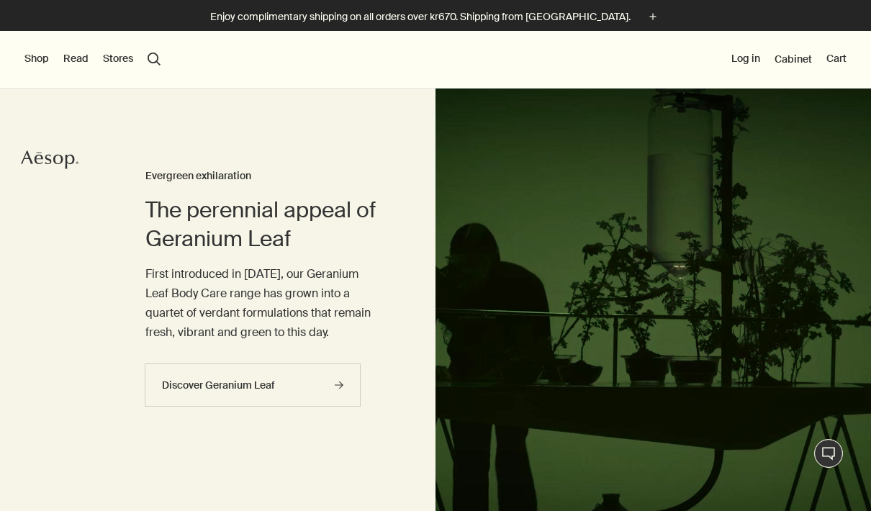
click at [33, 58] on button "Shop" at bounding box center [36, 59] width 24 height 14
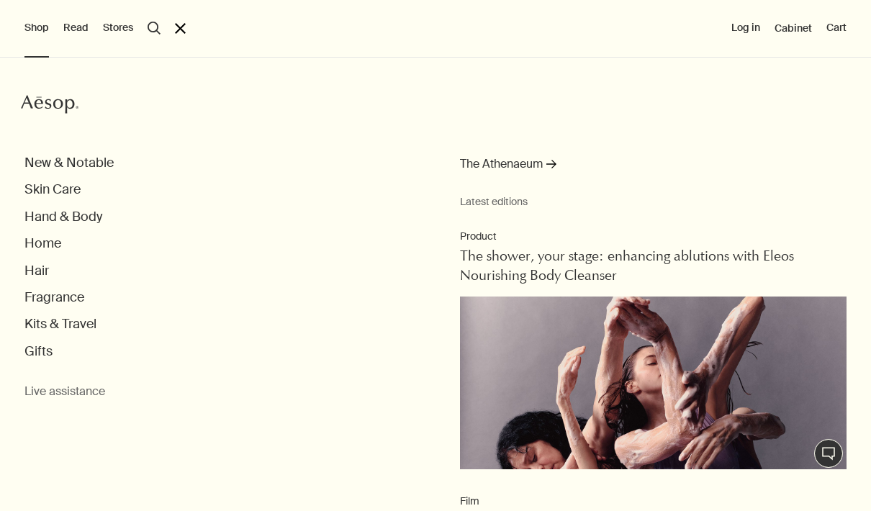
click at [82, 218] on button "Hand & Body" at bounding box center [63, 217] width 78 height 17
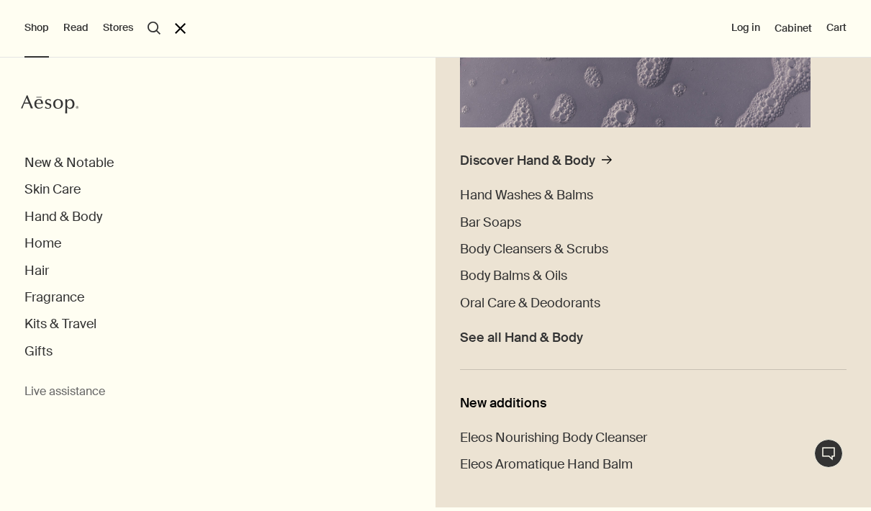
scroll to position [295, 0]
click at [573, 249] on span "Body Cleansers & Scrubs" at bounding box center [534, 249] width 148 height 17
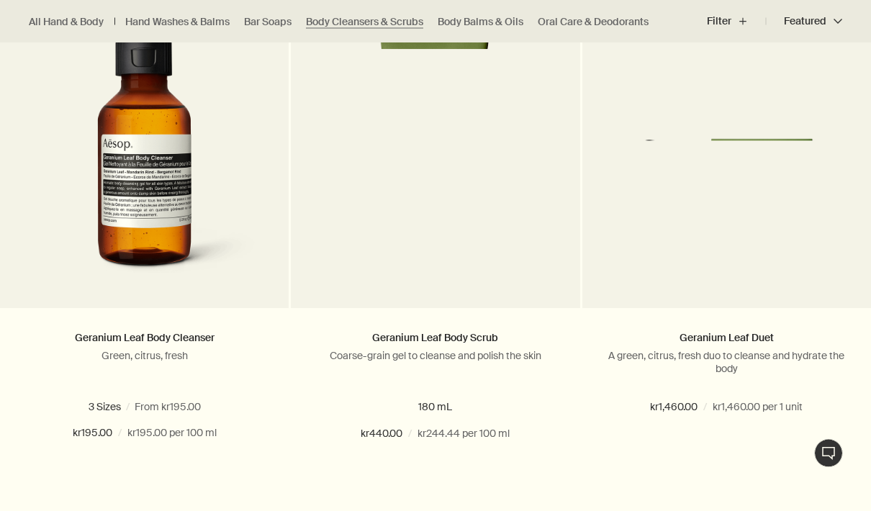
scroll to position [477, 0]
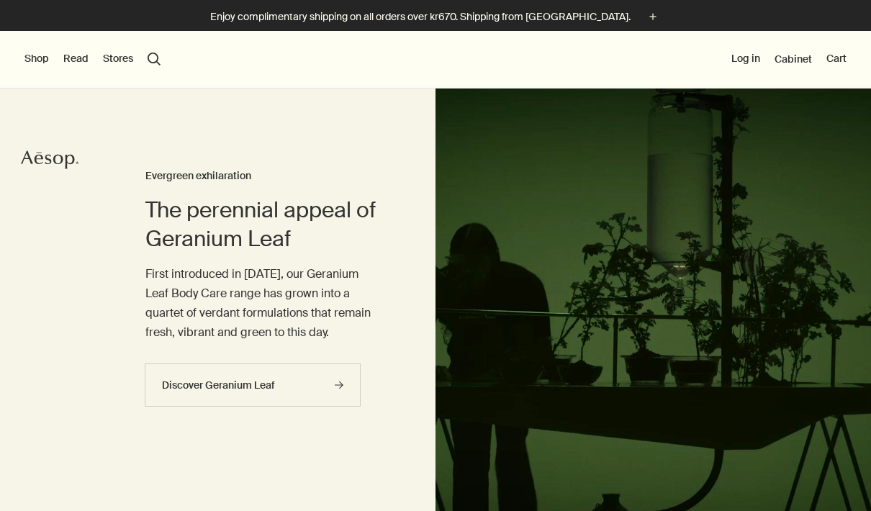
click at [585, 253] on video at bounding box center [654, 330] width 436 height 482
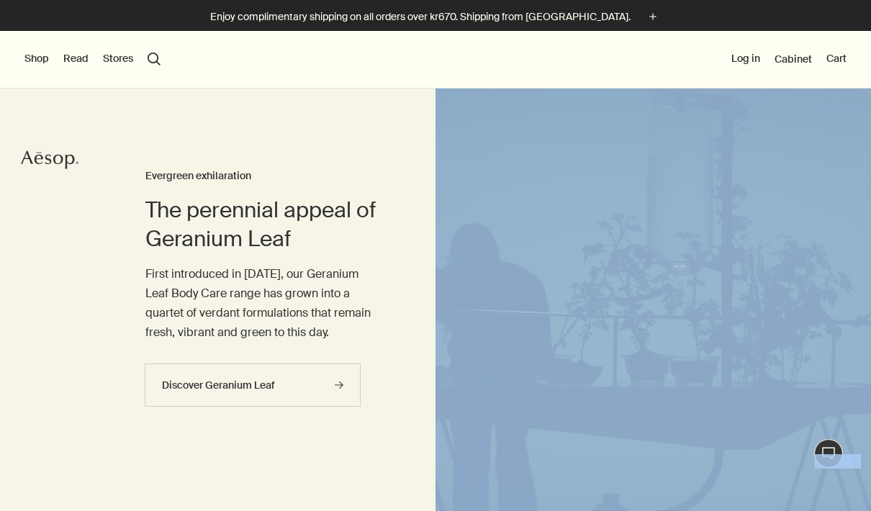
click at [313, 390] on link "Discover Geranium Leaf rightArrow" at bounding box center [253, 385] width 216 height 43
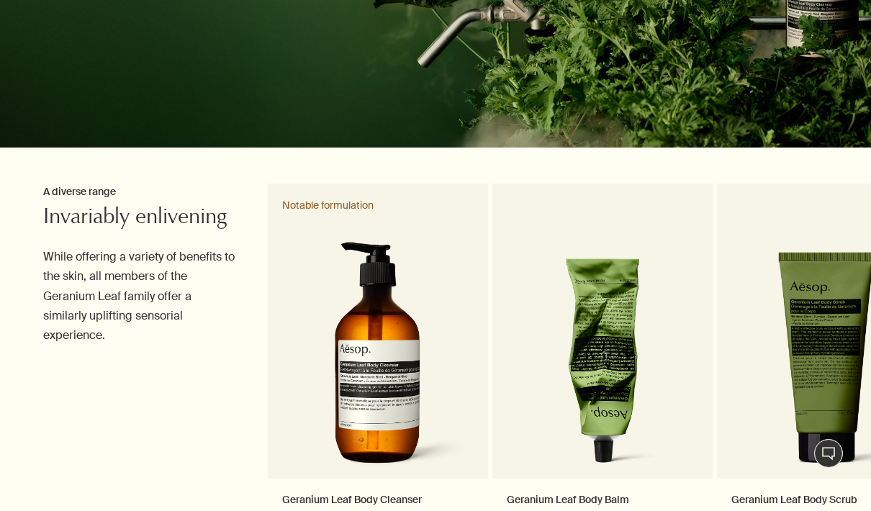
scroll to position [316, 0]
